Goal: Information Seeking & Learning: Learn about a topic

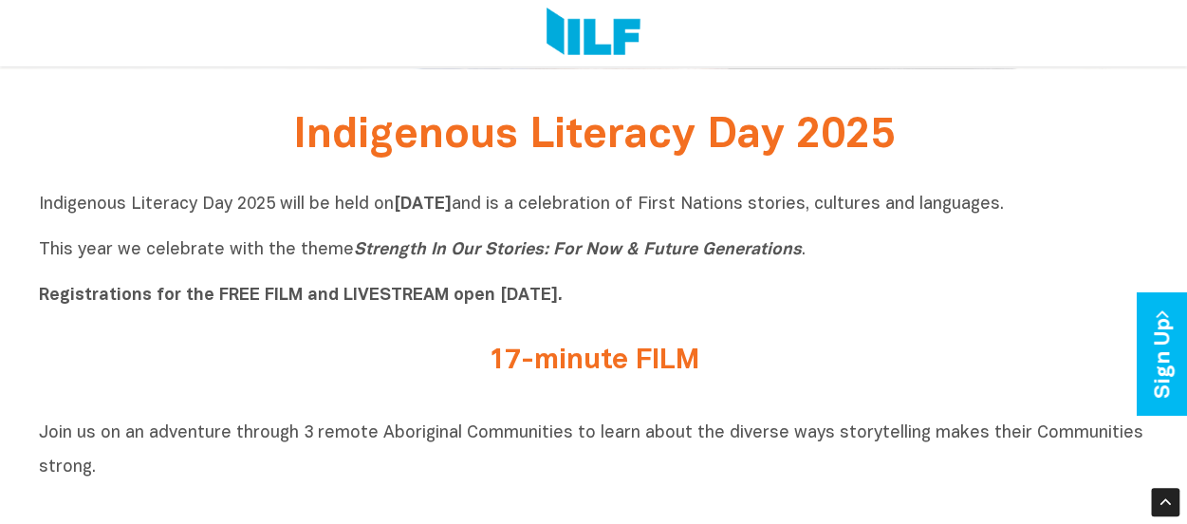
scroll to position [482, 0]
drag, startPoint x: 41, startPoint y: 203, endPoint x: 391, endPoint y: 461, distance: 435.1
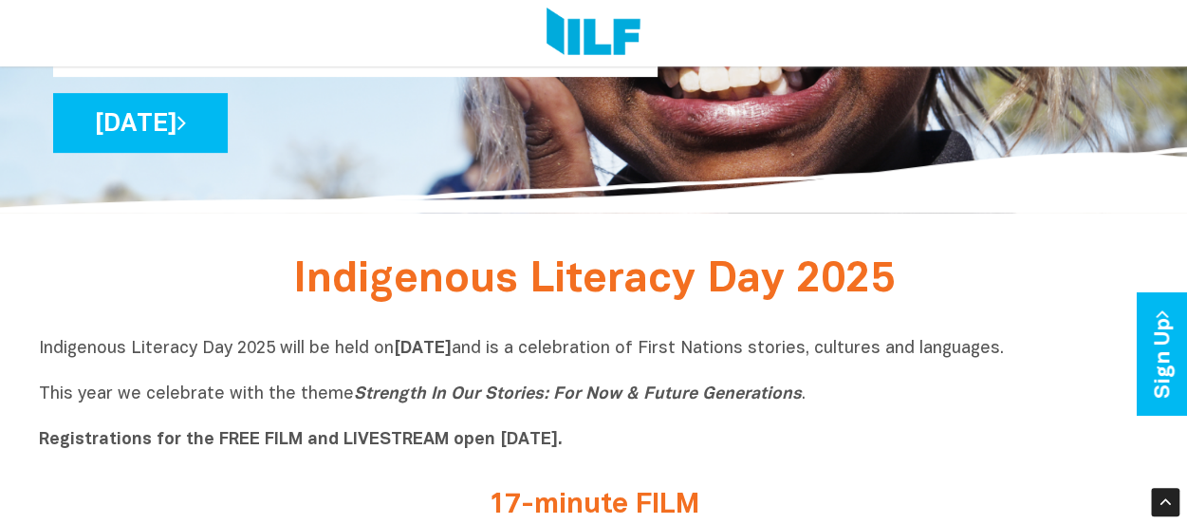
scroll to position [333, 0]
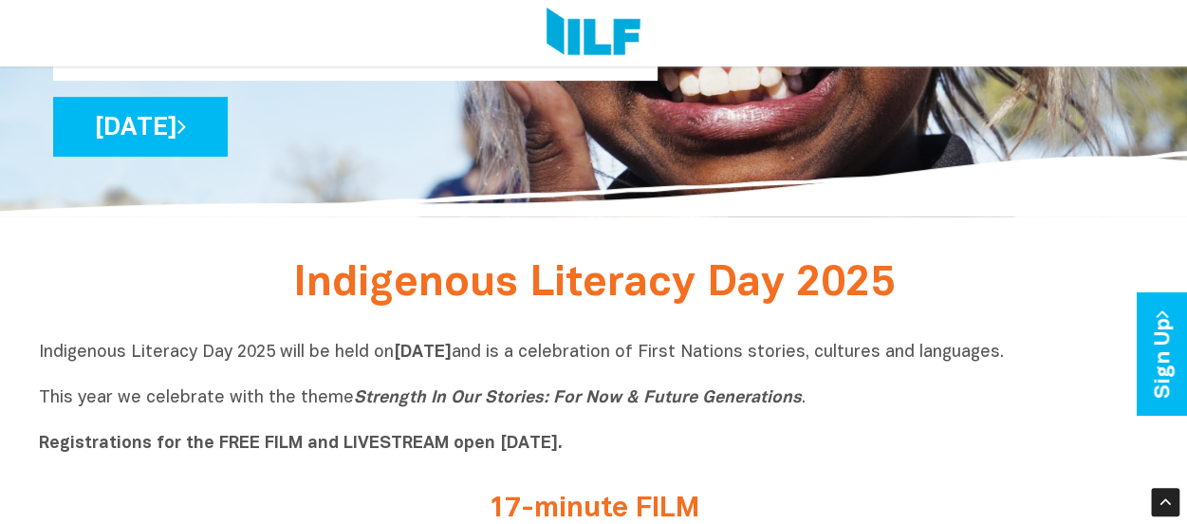
click at [338, 299] on span "Indigenous Literacy Day 2025" at bounding box center [594, 284] width 602 height 39
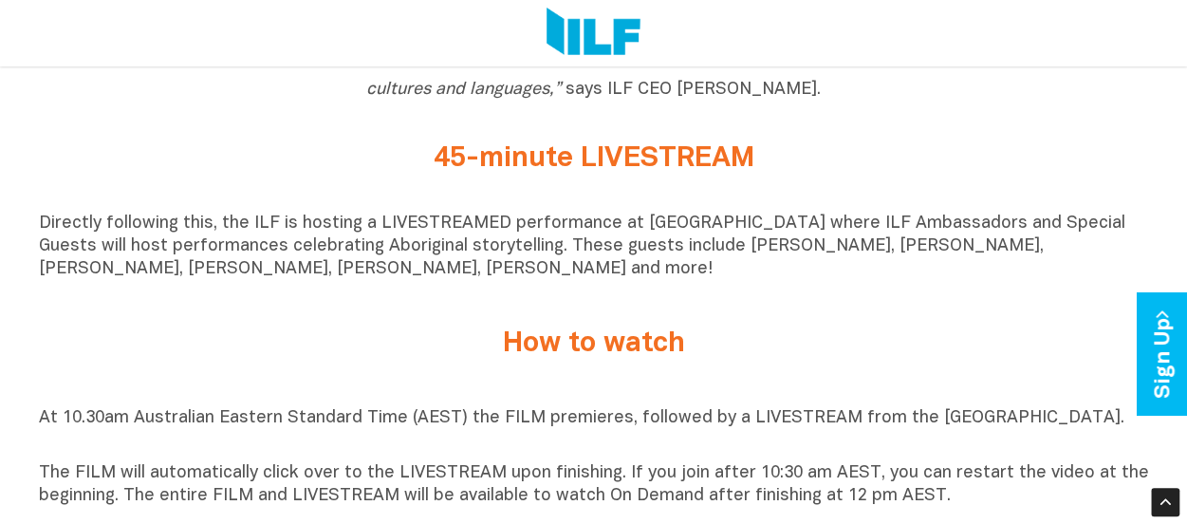
scroll to position [1238, 0]
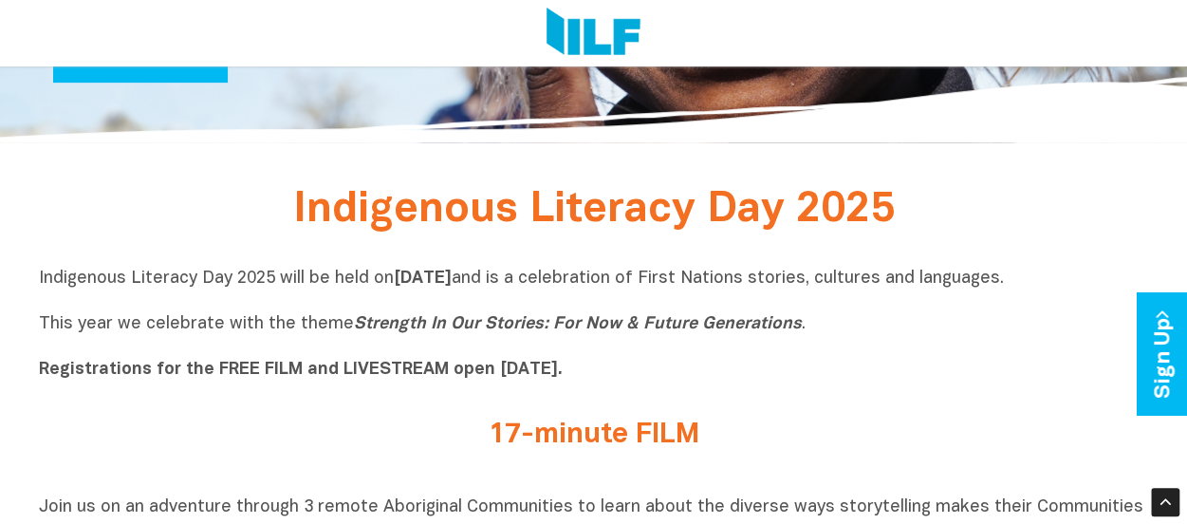
scroll to position [408, 0]
